Goal: Task Accomplishment & Management: Manage account settings

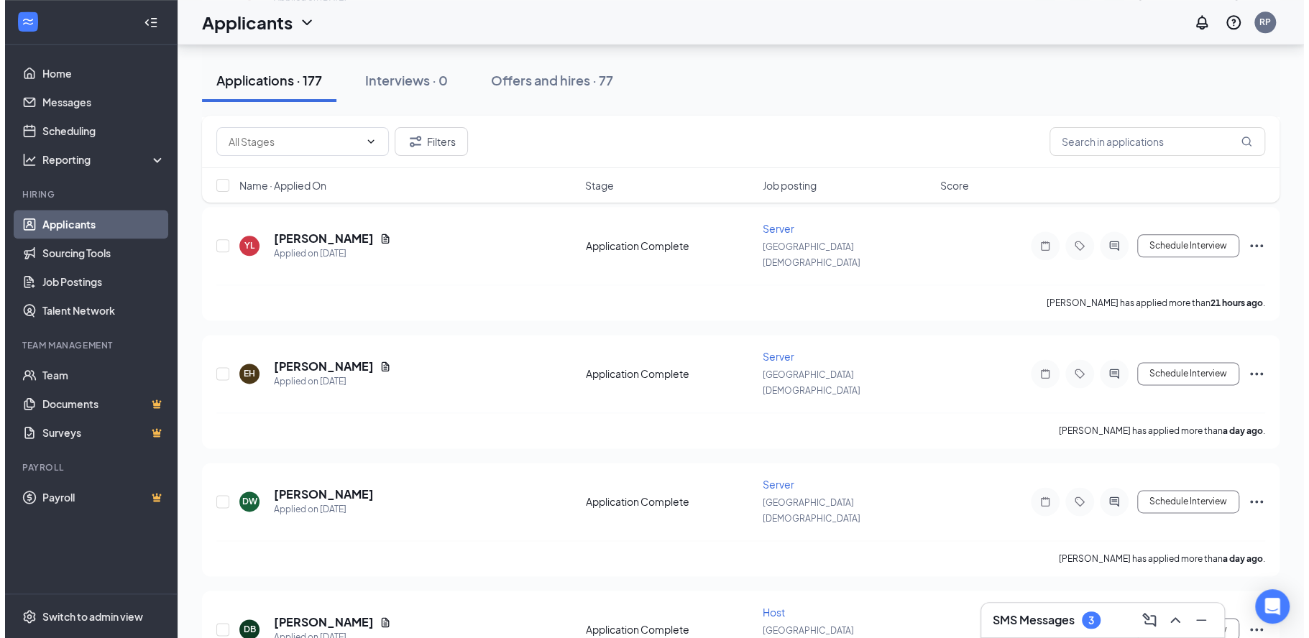
scroll to position [1095, 0]
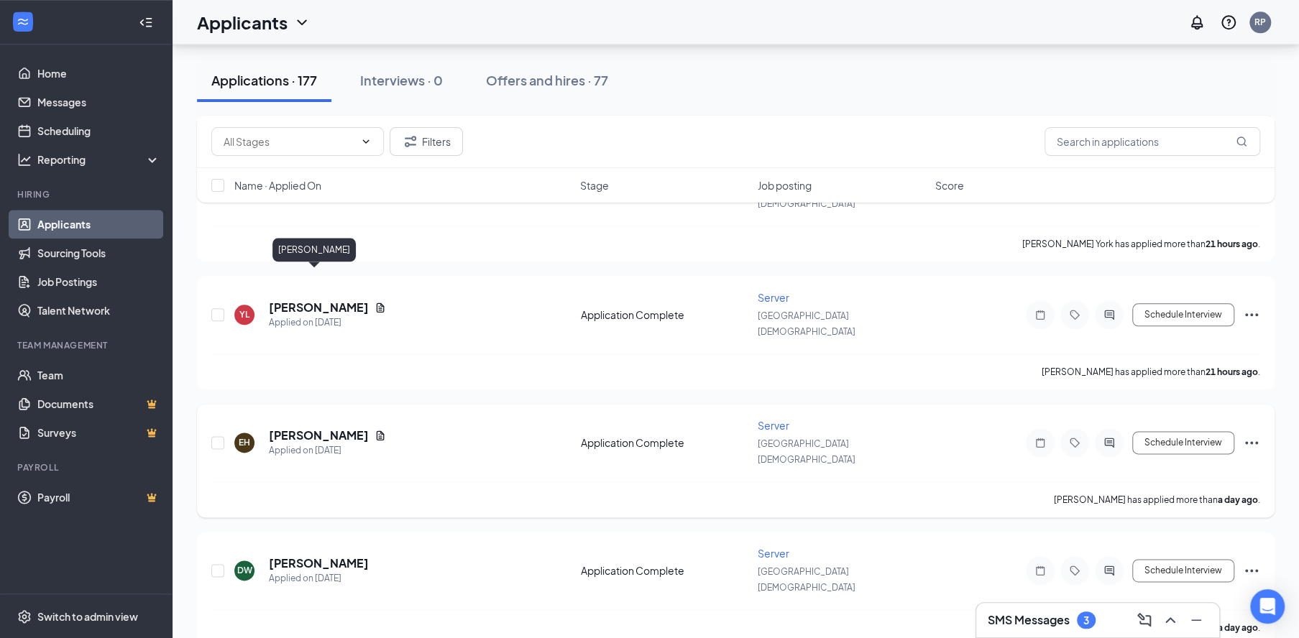
click at [334, 428] on h5 "[PERSON_NAME]" at bounding box center [319, 436] width 100 height 16
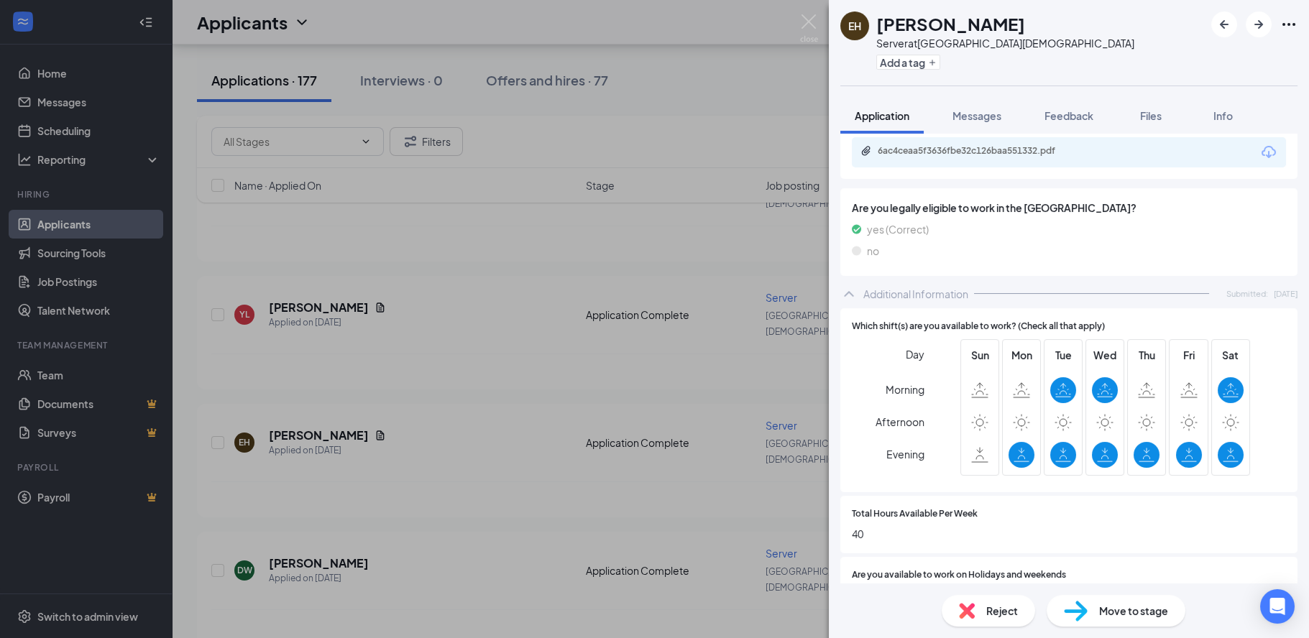
scroll to position [485, 0]
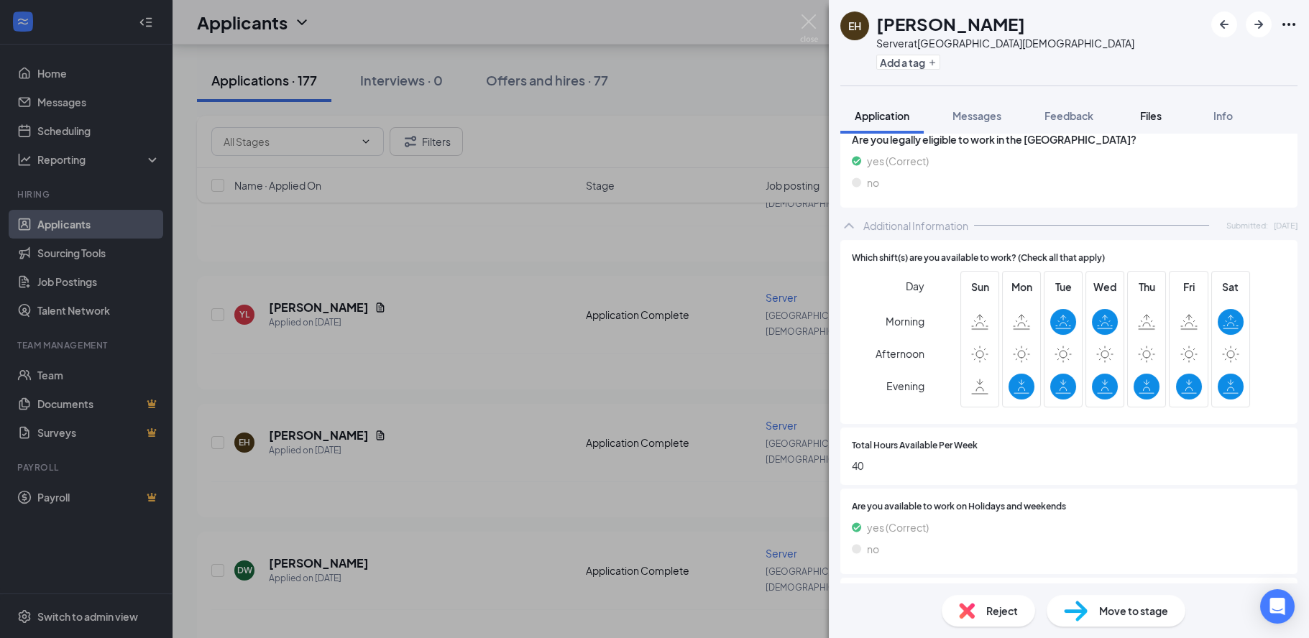
click at [1157, 110] on span "Files" at bounding box center [1151, 115] width 22 height 13
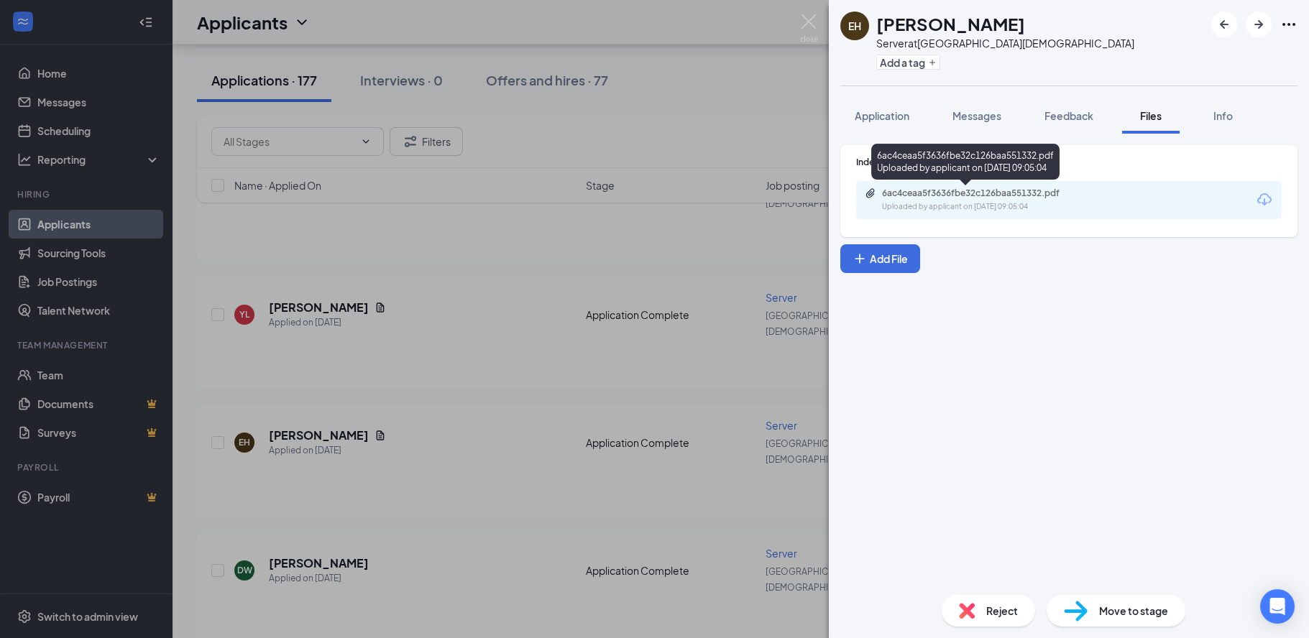
click at [1014, 201] on div "Uploaded by applicant on [DATE] 09:05:04" at bounding box center [990, 207] width 216 height 12
click at [871, 111] on span "Application" at bounding box center [882, 115] width 55 height 13
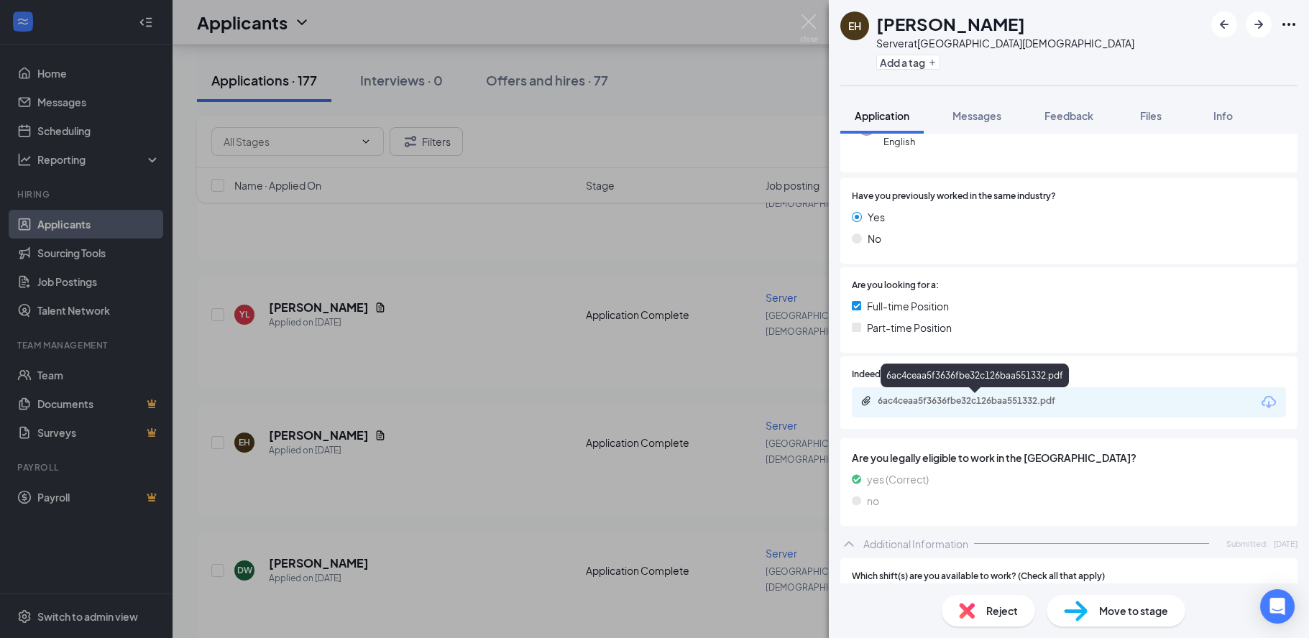
scroll to position [137, 0]
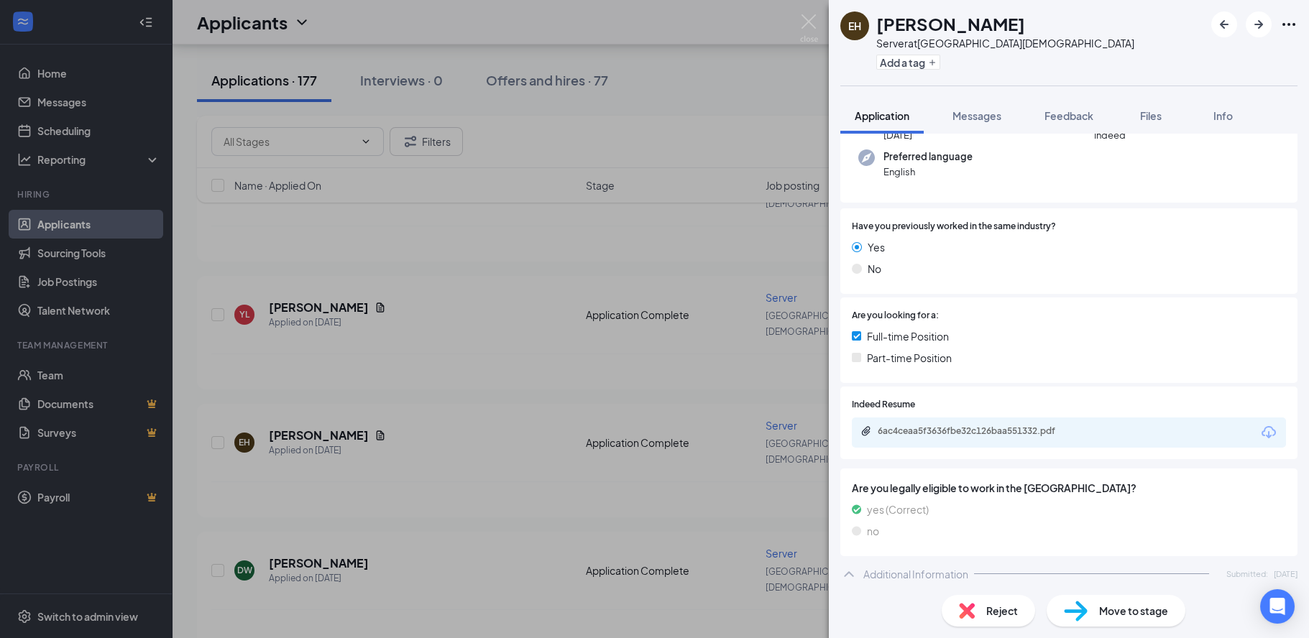
click at [811, 24] on img at bounding box center [809, 28] width 18 height 28
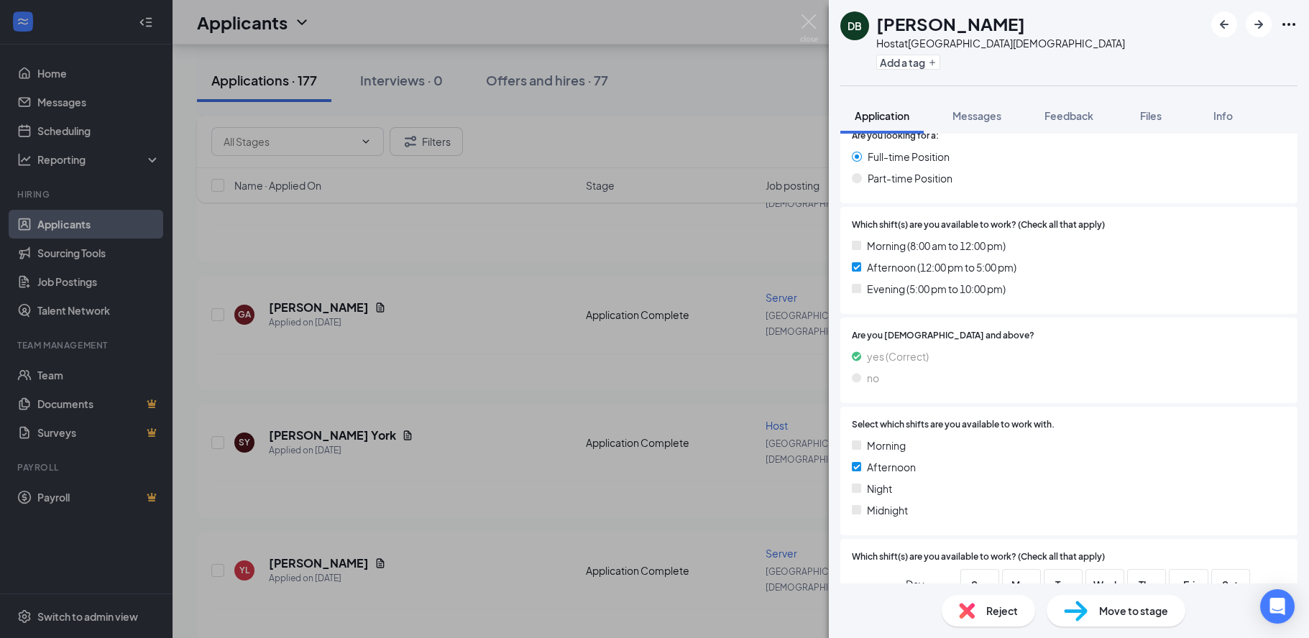
scroll to position [1486, 0]
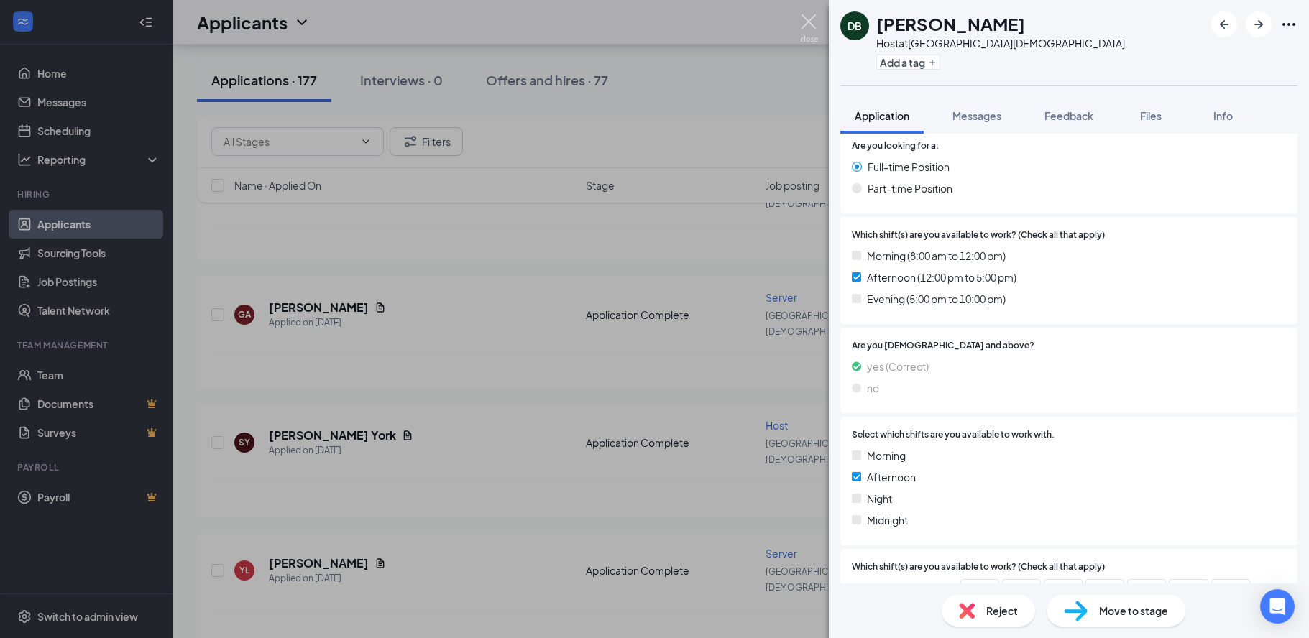
click at [814, 20] on img at bounding box center [809, 28] width 18 height 28
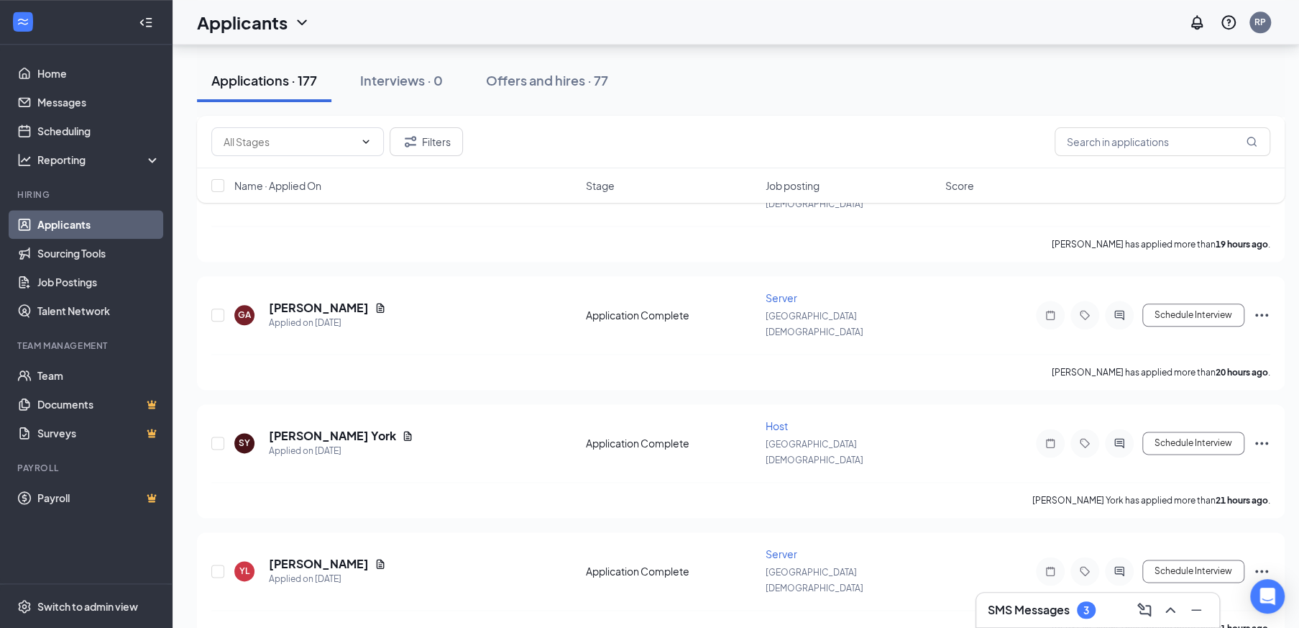
click at [324, 428] on h5 "[PERSON_NAME] York" at bounding box center [332, 436] width 127 height 16
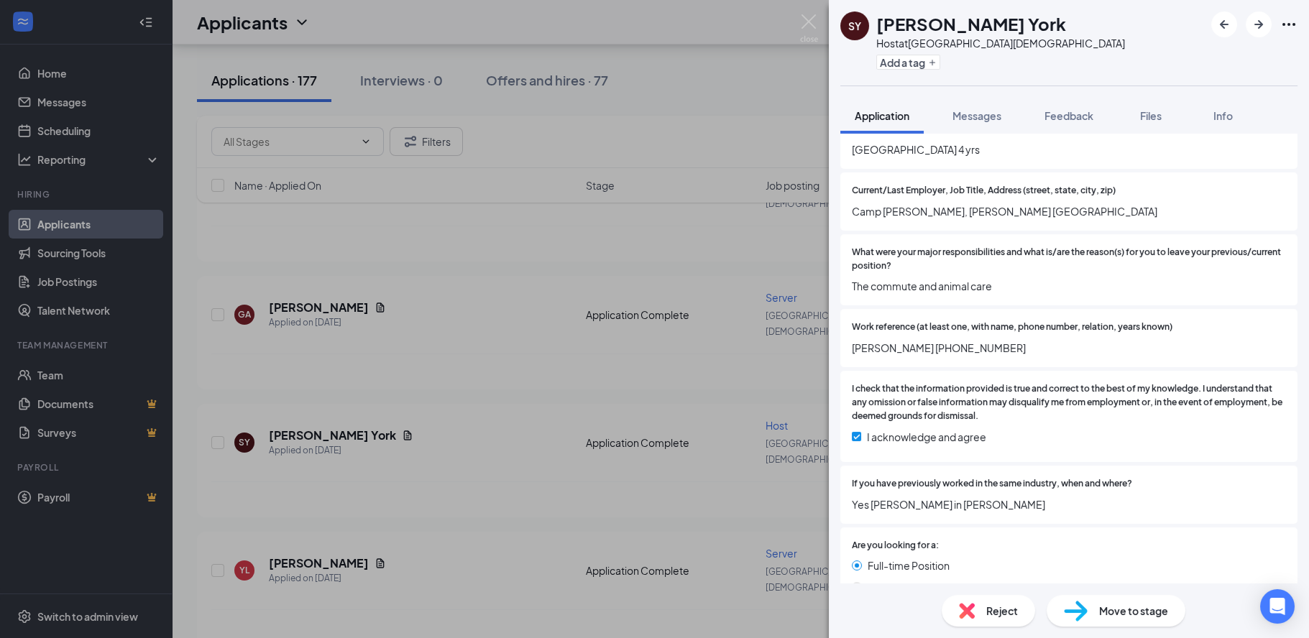
scroll to position [1369, 0]
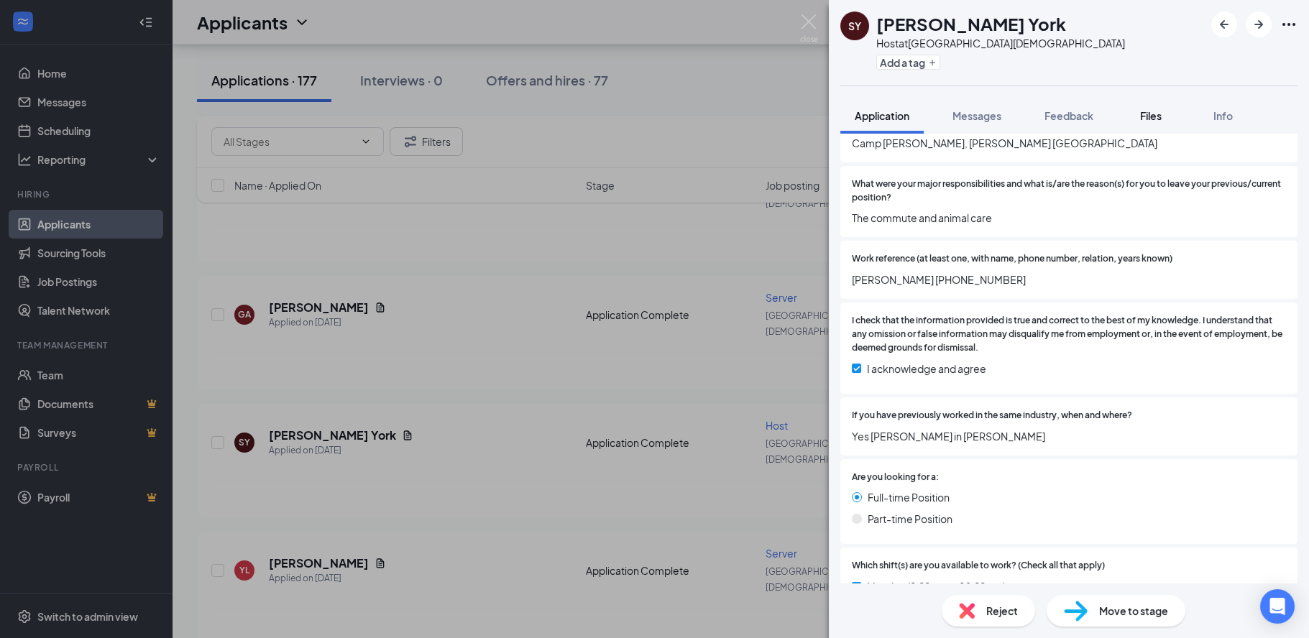
click at [1164, 117] on div "Files" at bounding box center [1150, 116] width 29 height 14
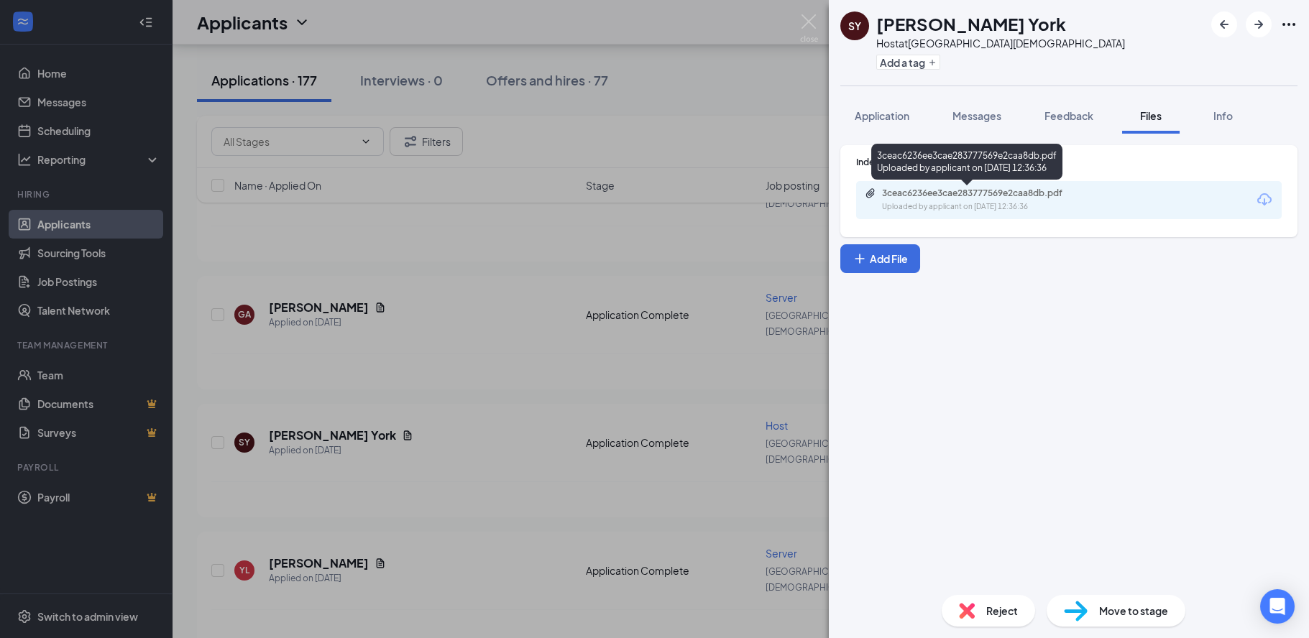
click at [963, 197] on div "3ceac6236ee3cae283777569e2caa8db.pdf" at bounding box center [982, 194] width 201 height 12
click at [809, 26] on img at bounding box center [809, 28] width 18 height 28
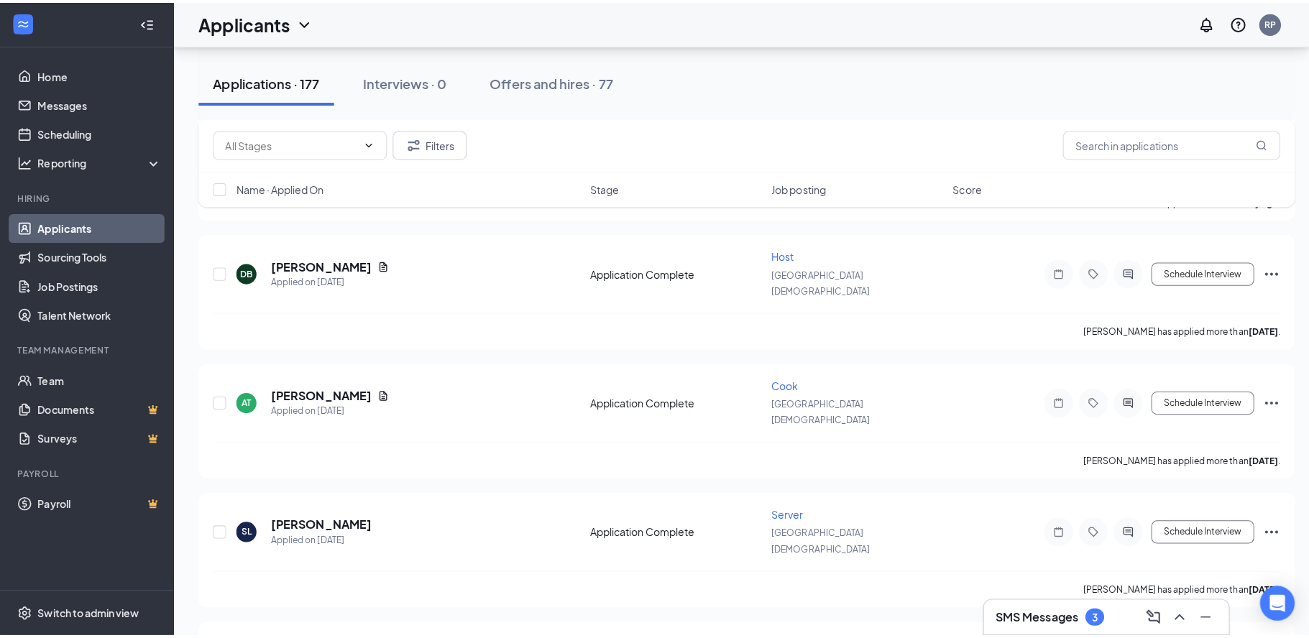
scroll to position [1916, 0]
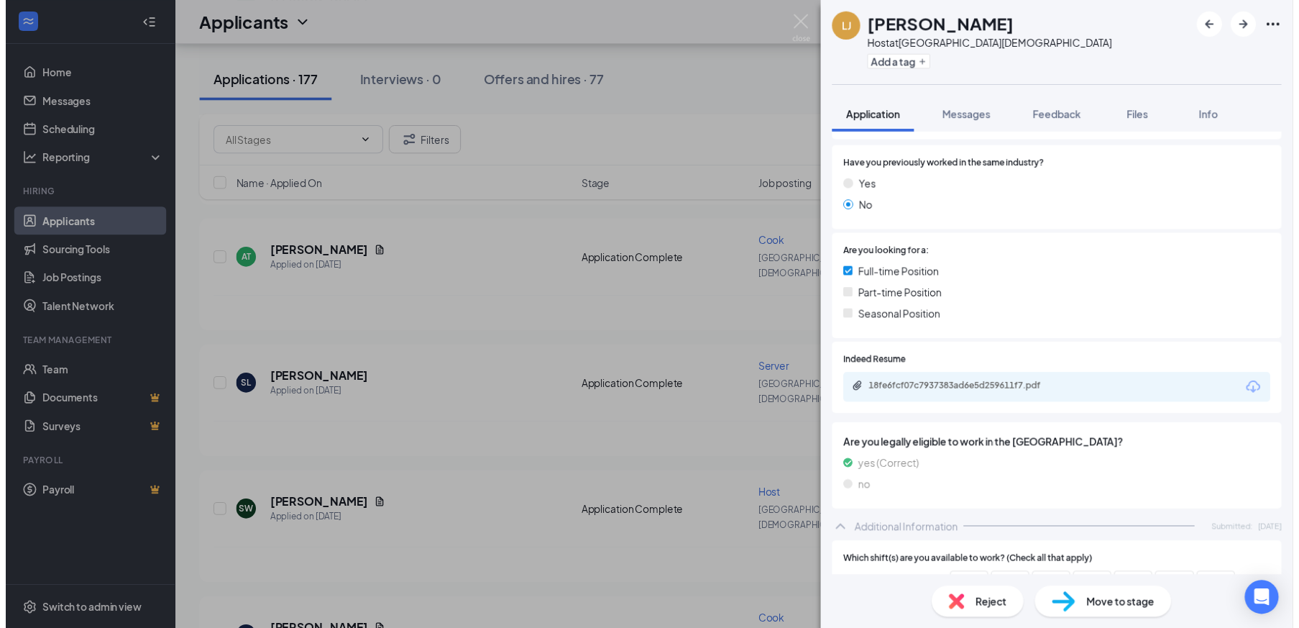
scroll to position [205, 0]
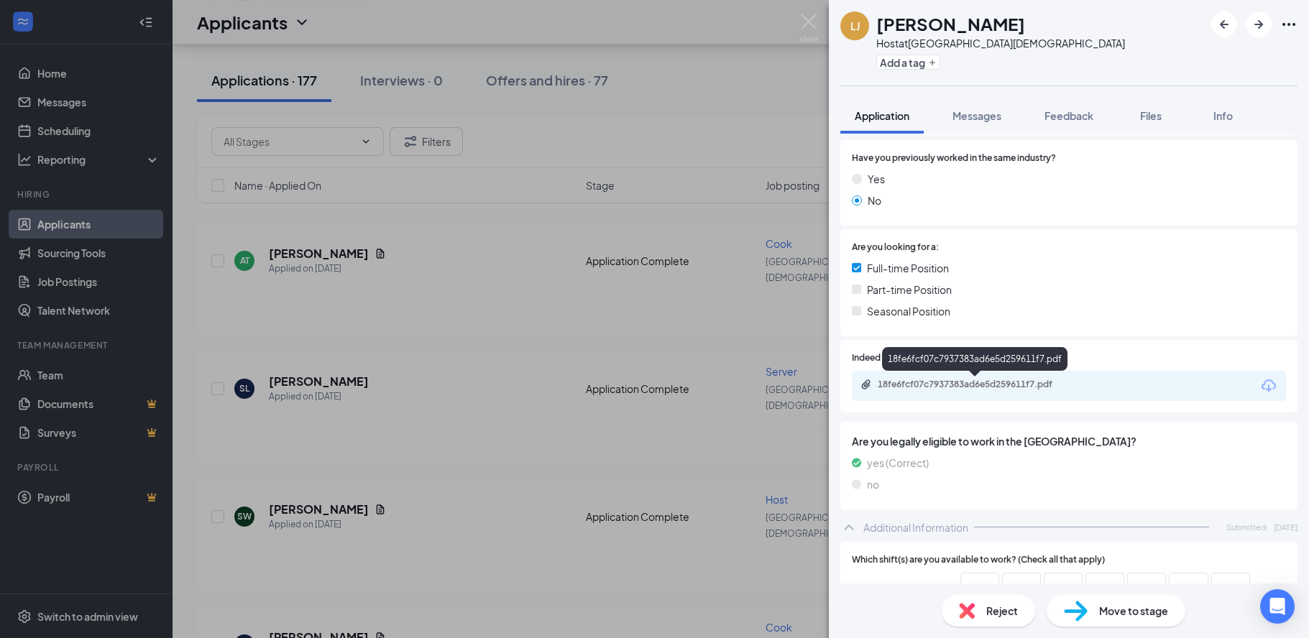
click at [991, 385] on div "18fe6fcf07c7937383ad6e5d259611f7.pdf" at bounding box center [978, 385] width 201 height 12
click at [804, 29] on img at bounding box center [809, 28] width 18 height 28
click at [810, 33] on img at bounding box center [809, 28] width 18 height 28
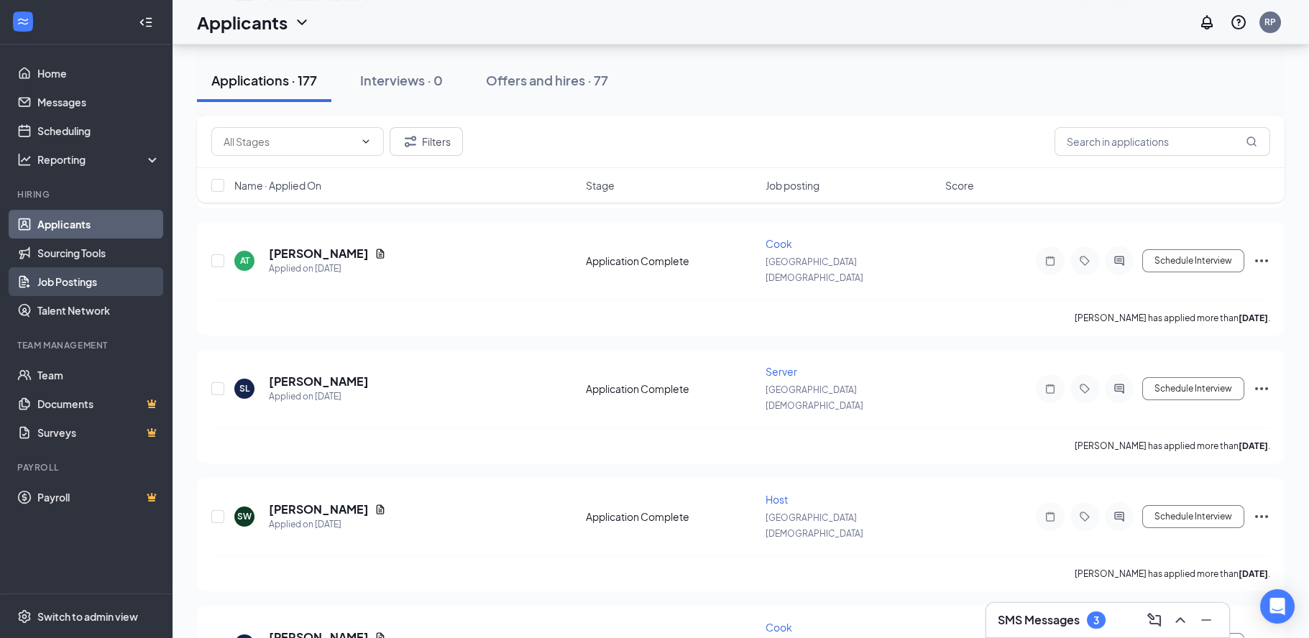
click at [81, 280] on link "Job Postings" at bounding box center [98, 281] width 123 height 29
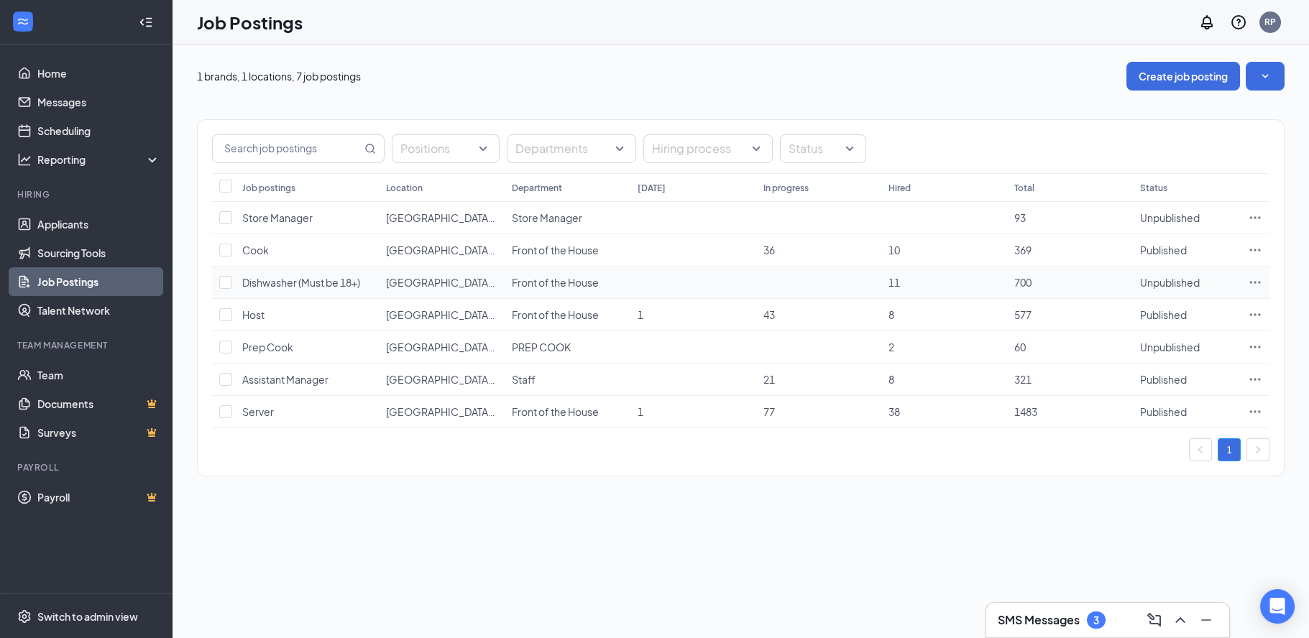
click at [1080, 282] on td "700" at bounding box center [1070, 283] width 126 height 32
click at [1169, 281] on span "Unpublished" at bounding box center [1170, 282] width 60 height 13
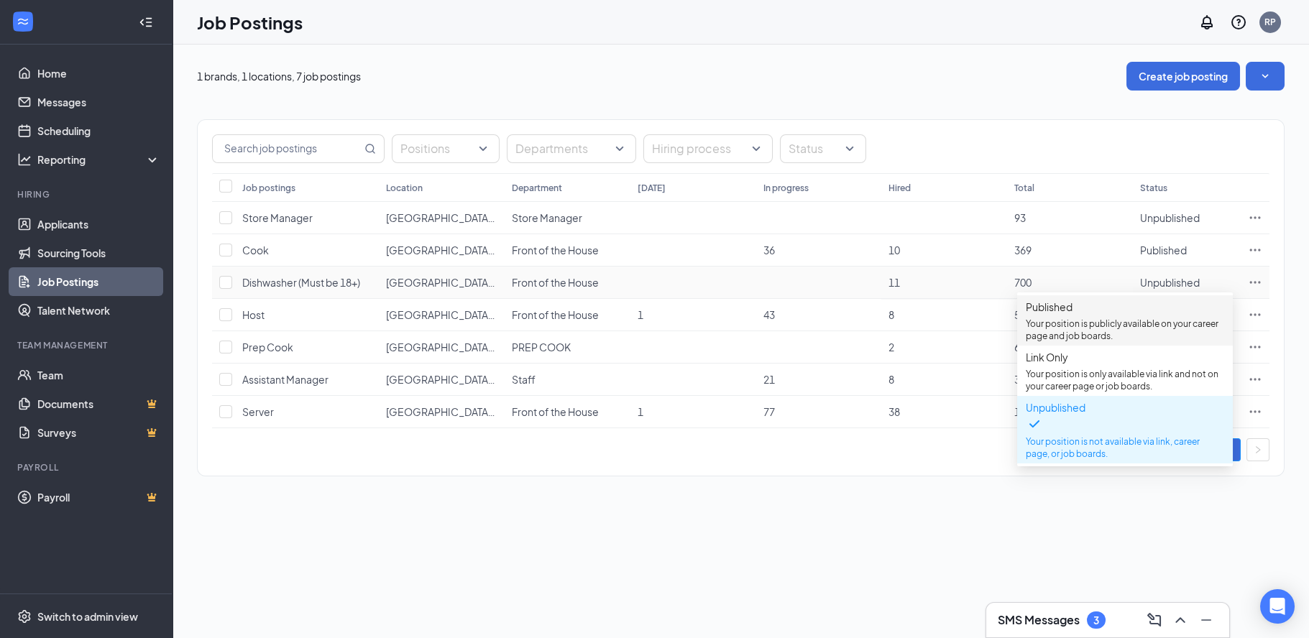
click at [1105, 331] on p "Your position is publicly available on your career page and job boards." at bounding box center [1125, 330] width 198 height 24
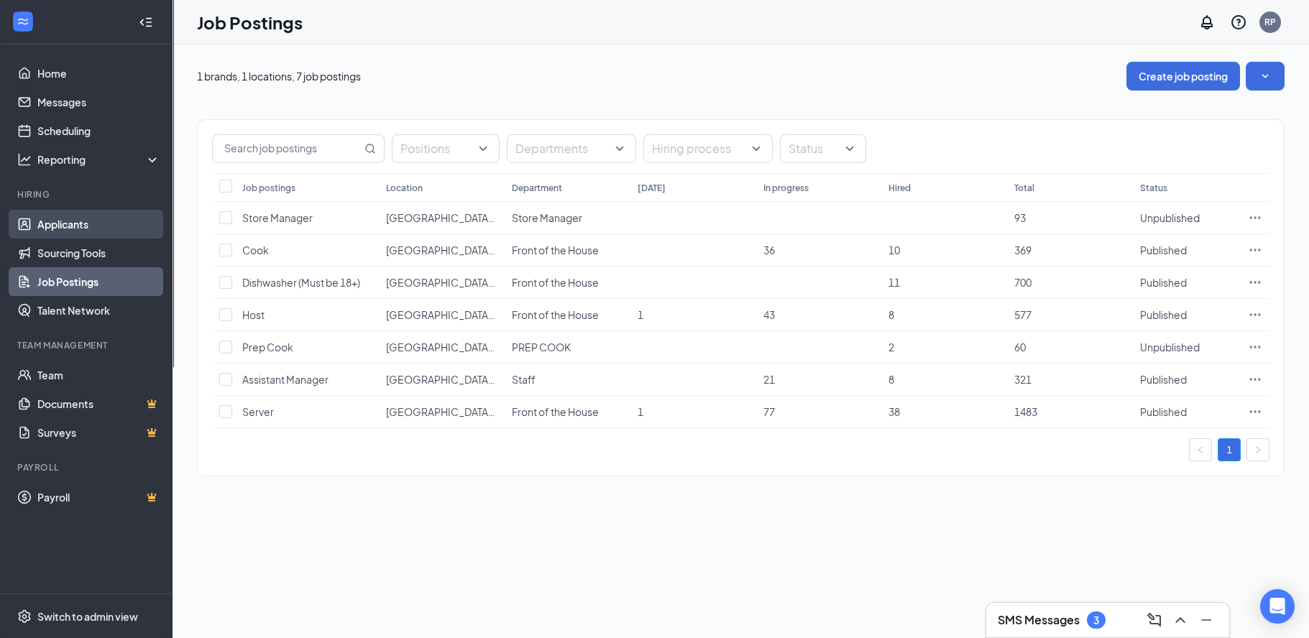
click at [70, 221] on link "Applicants" at bounding box center [98, 224] width 123 height 29
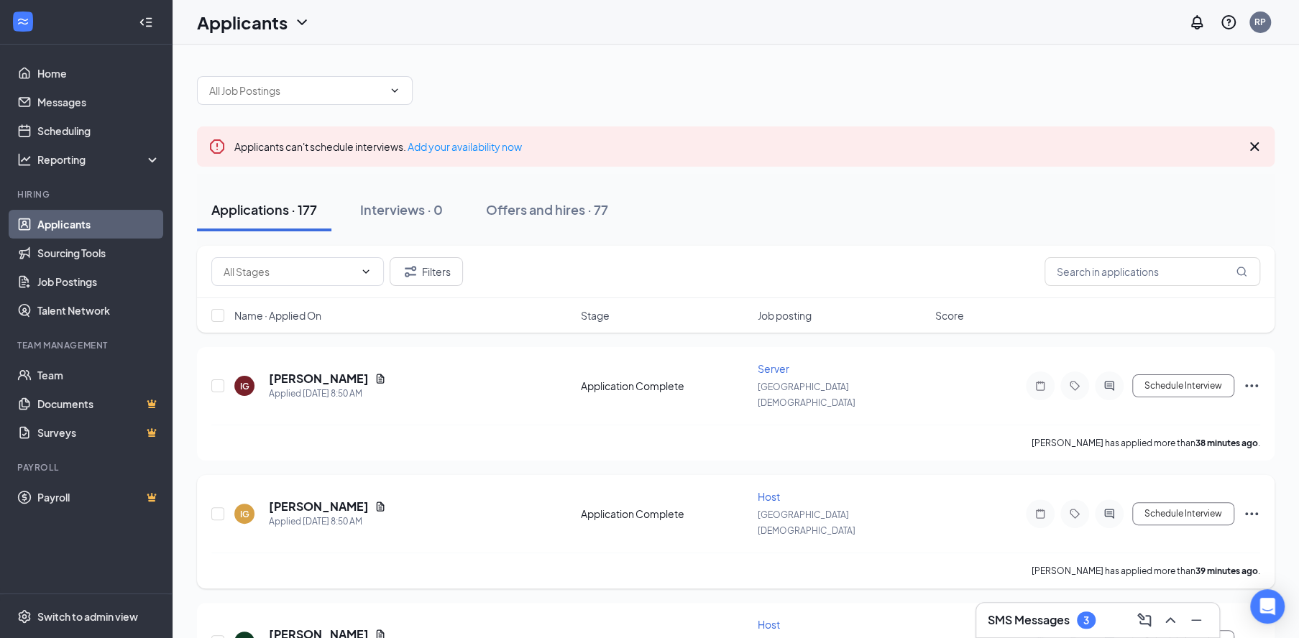
click at [307, 499] on h5 "[PERSON_NAME]" at bounding box center [319, 507] width 100 height 16
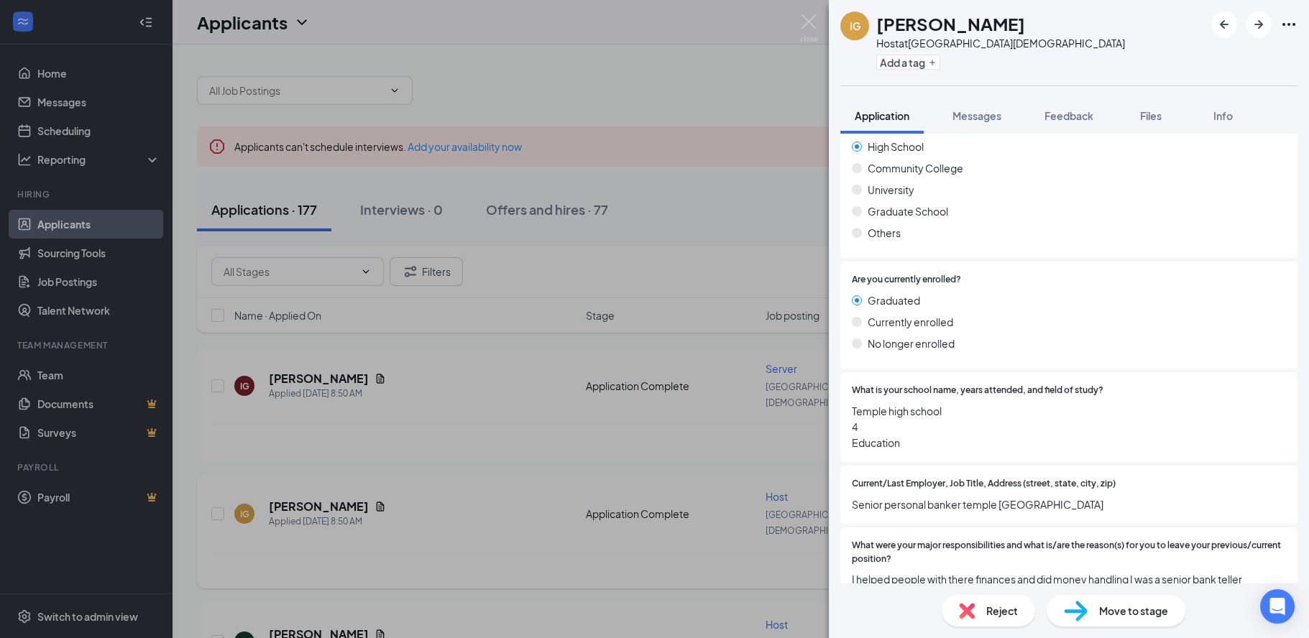
scroll to position [1042, 0]
